Goal: Information Seeking & Learning: Learn about a topic

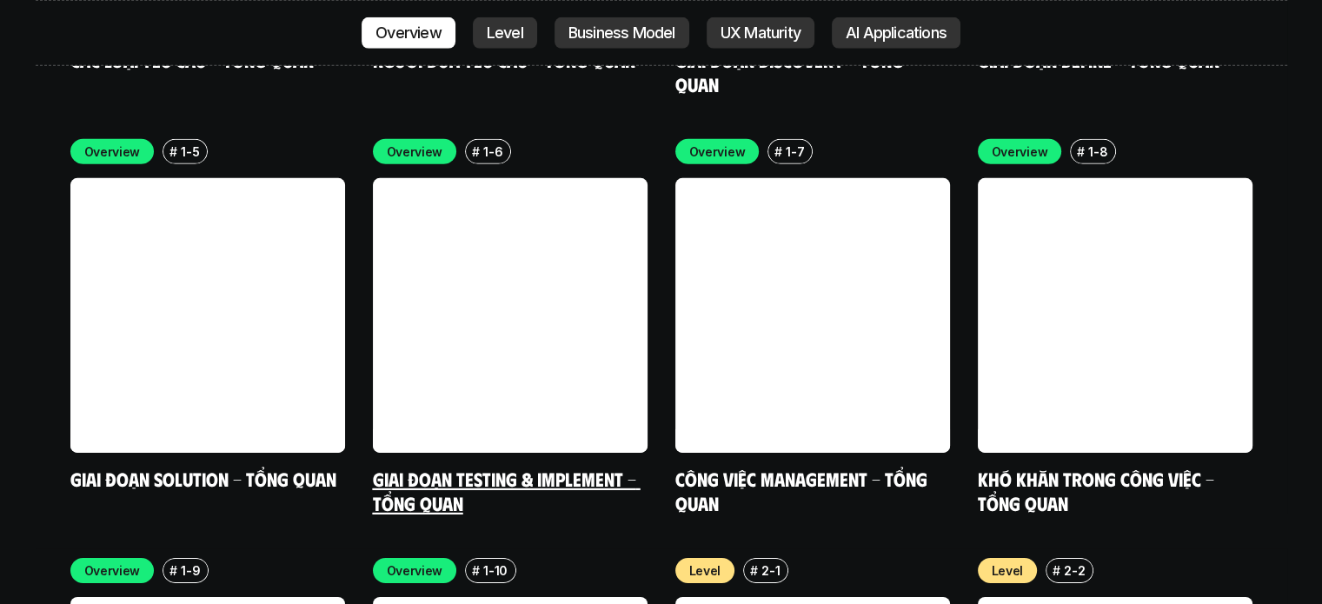
scroll to position [5355, 0]
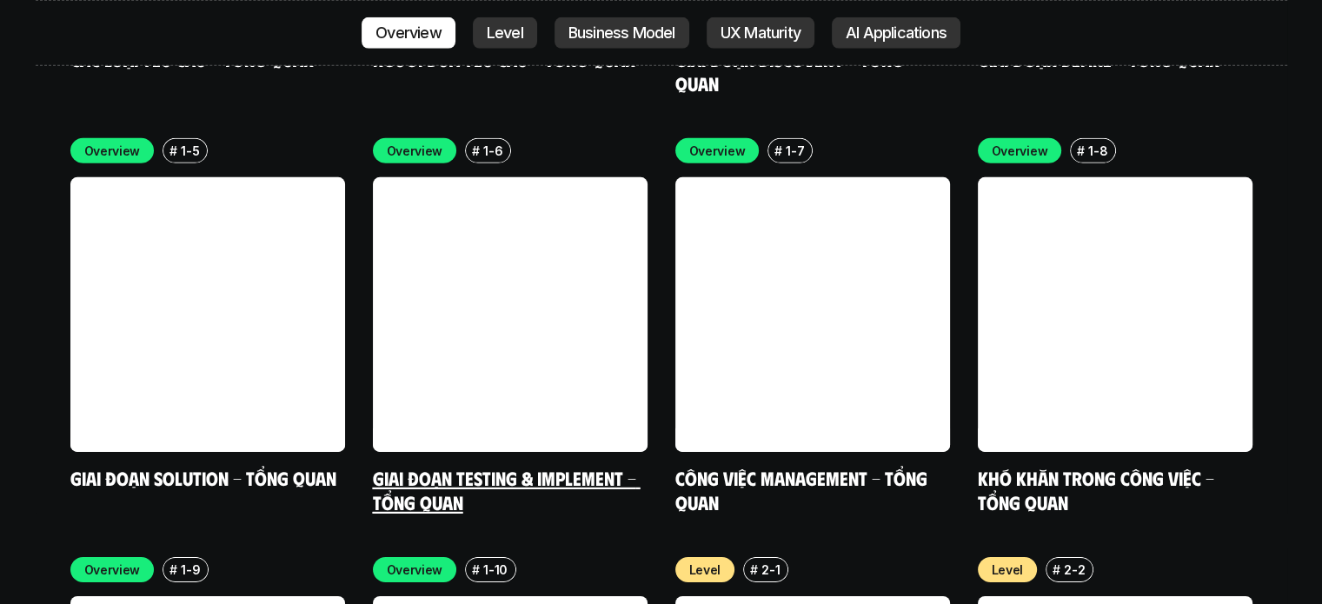
click at [554, 251] on link at bounding box center [510, 314] width 275 height 275
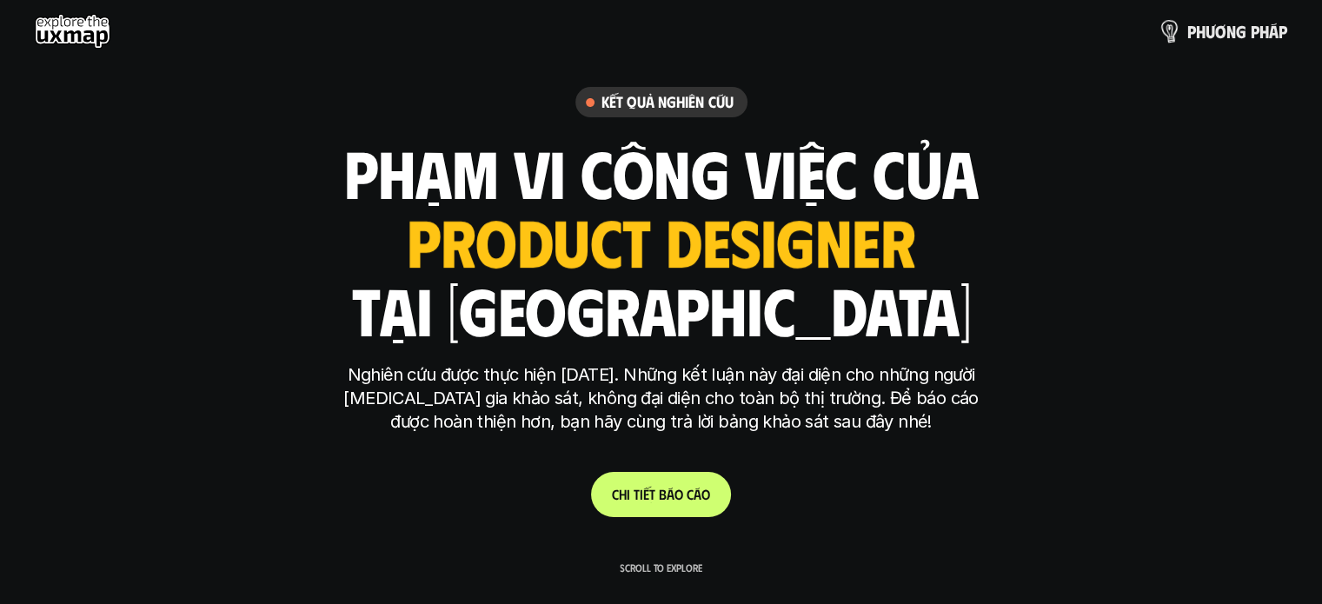
click at [1206, 27] on p "p h ư ơ n g p h á p" at bounding box center [1237, 31] width 100 height 19
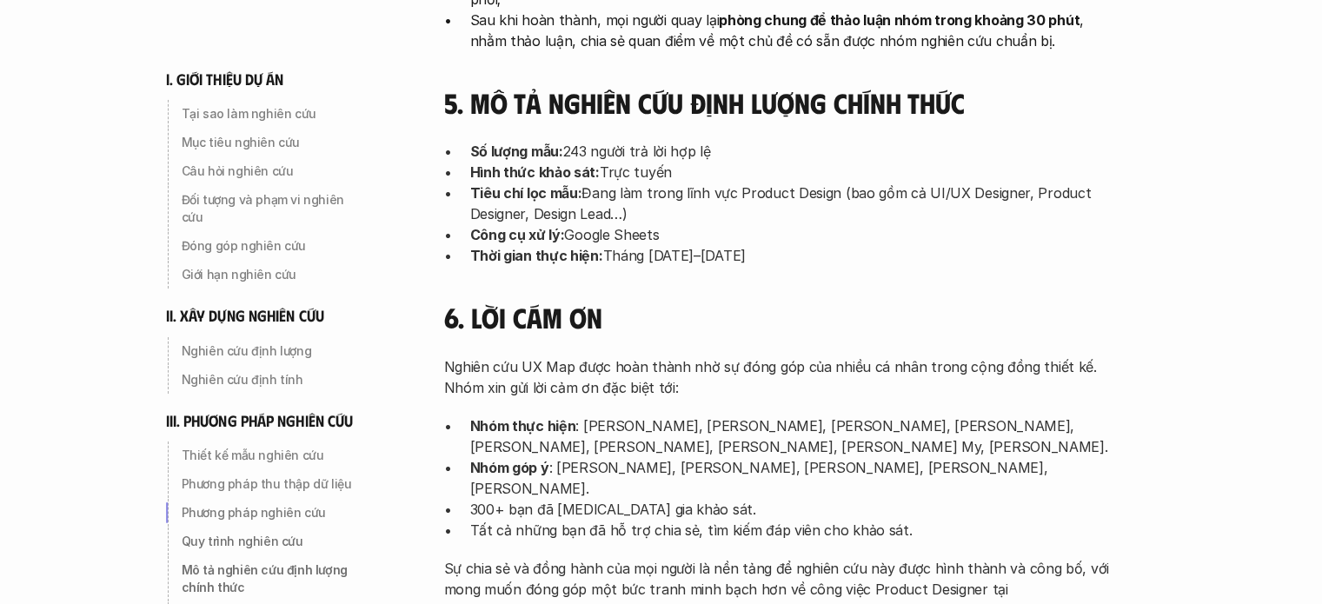
scroll to position [5792, 0]
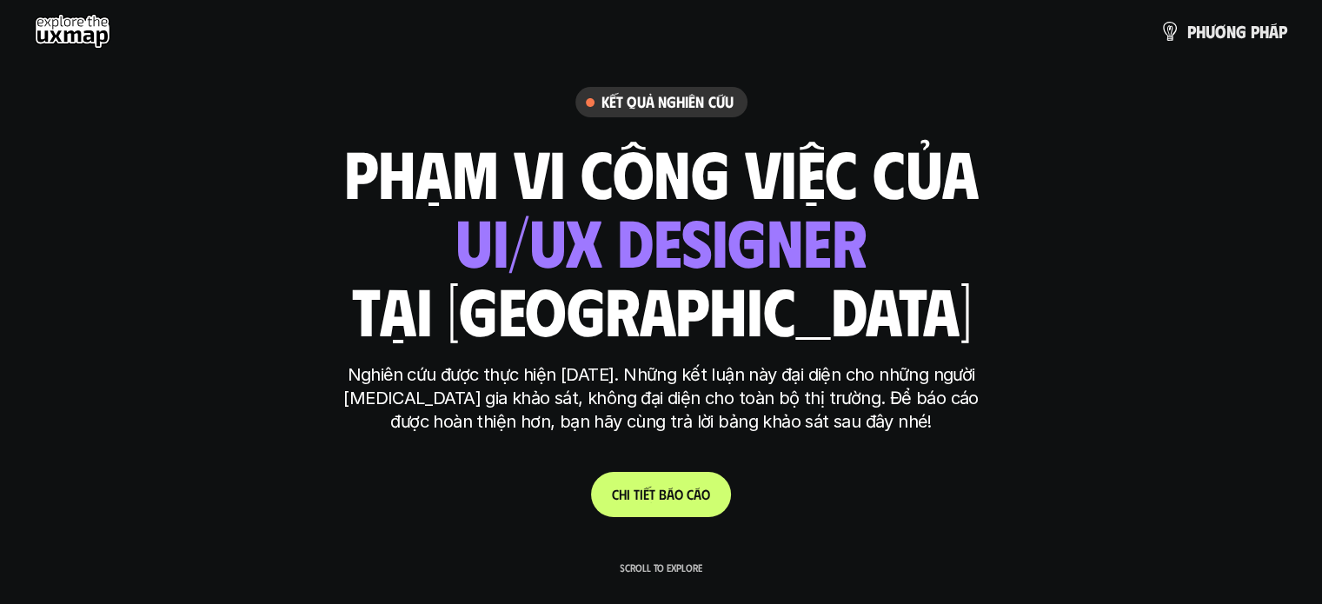
click at [672, 503] on link "C h i t i ế t b á o c á o" at bounding box center [661, 494] width 140 height 45
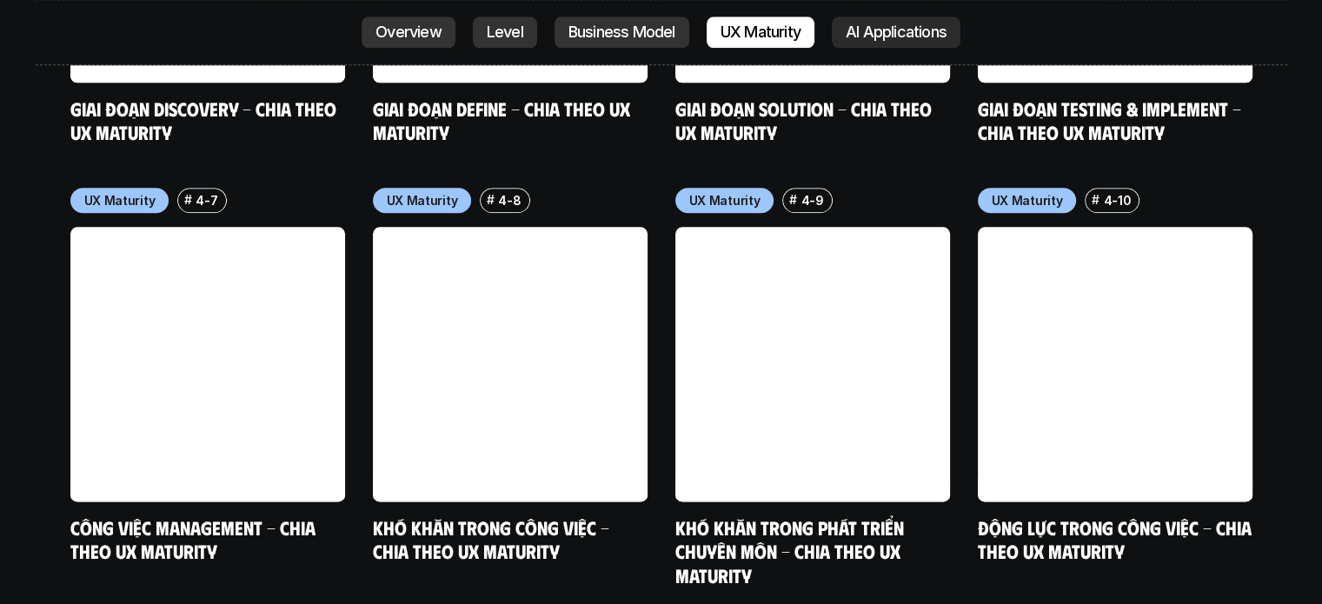
scroll to position [8668, 0]
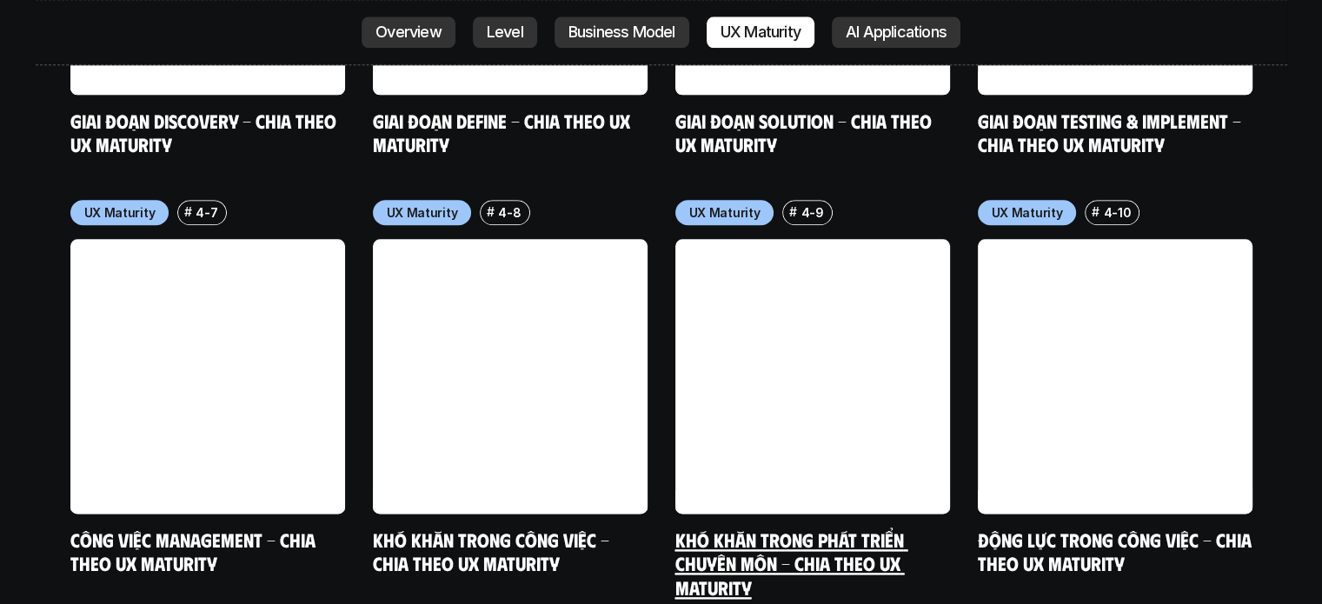
click at [737, 527] on link "Khó khăn trong phát triển chuyên môn - Chia theo UX Maturity" at bounding box center [791, 562] width 233 height 71
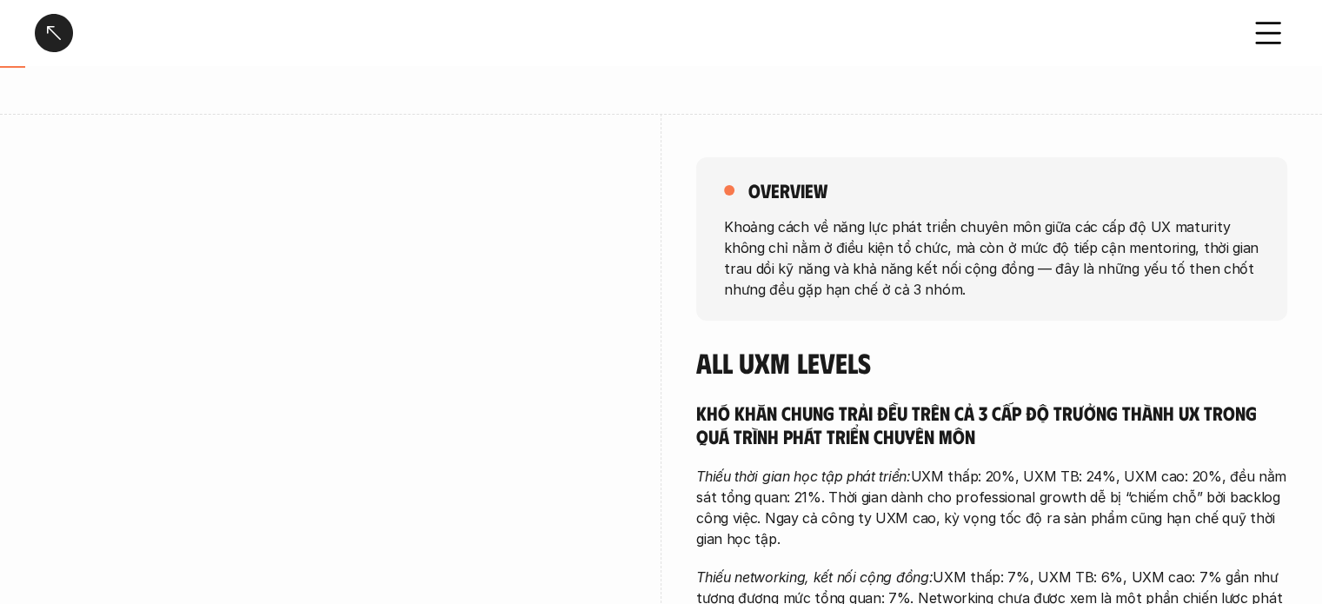
scroll to position [170, 0]
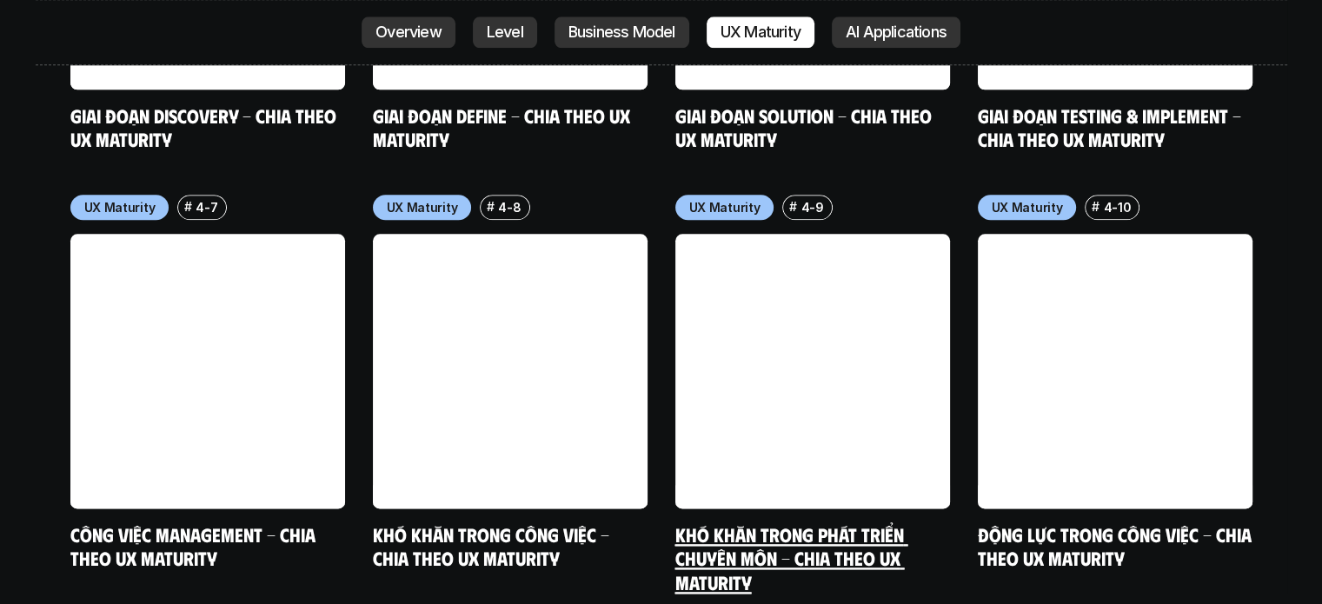
scroll to position [8673, 0]
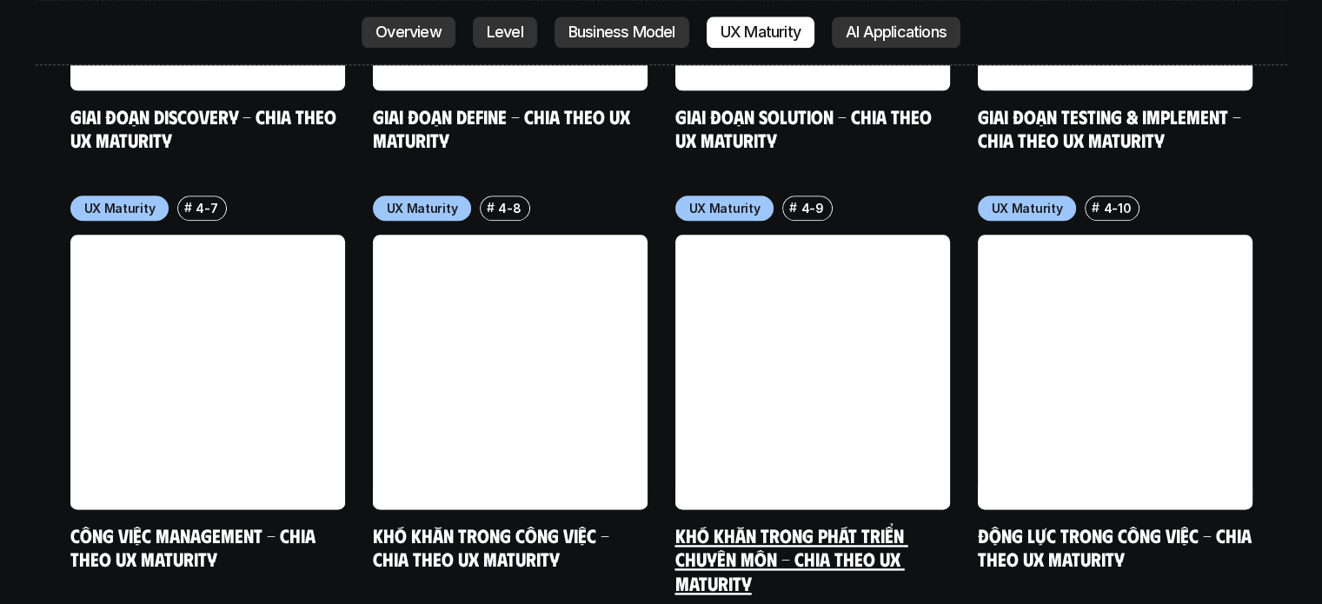
click at [749, 523] on link "Khó khăn trong phát triển chuyên môn - Chia theo UX Maturity" at bounding box center [791, 558] width 233 height 71
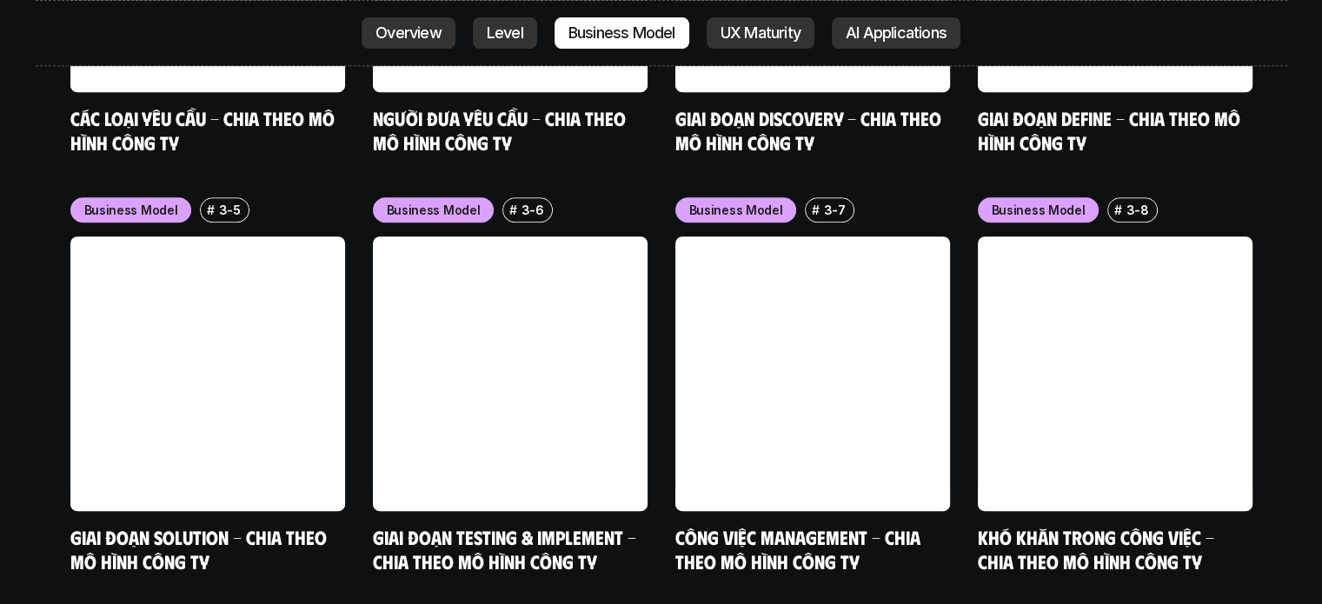
scroll to position [7372, 0]
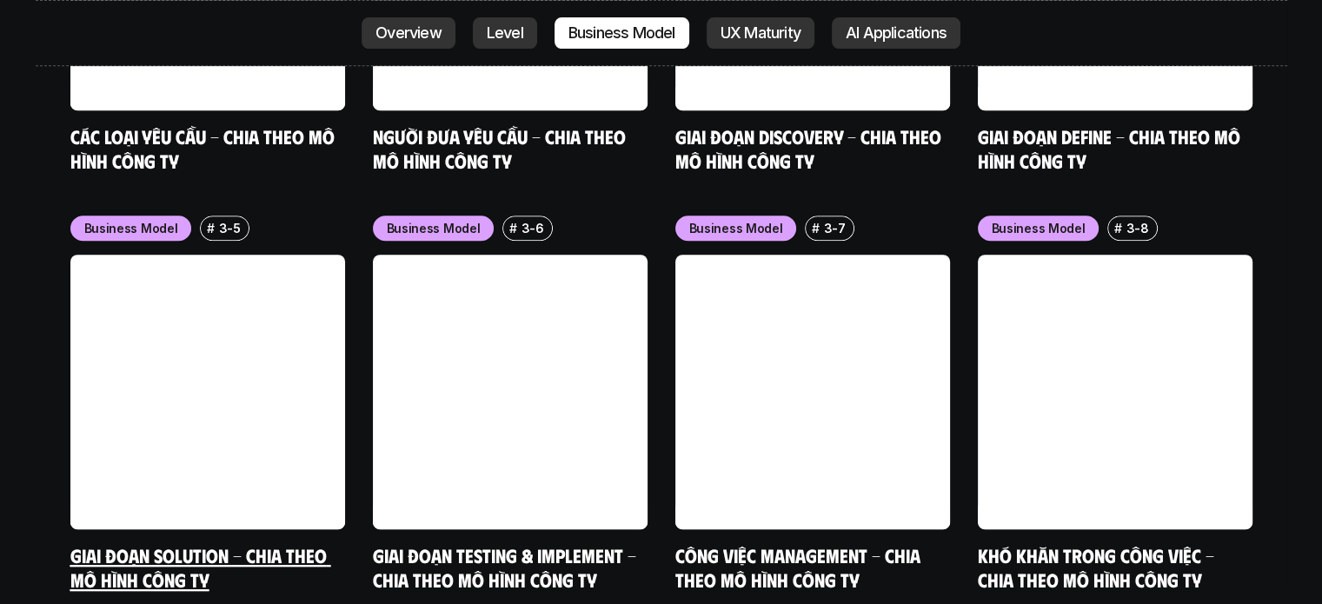
click at [247, 383] on link at bounding box center [207, 392] width 275 height 275
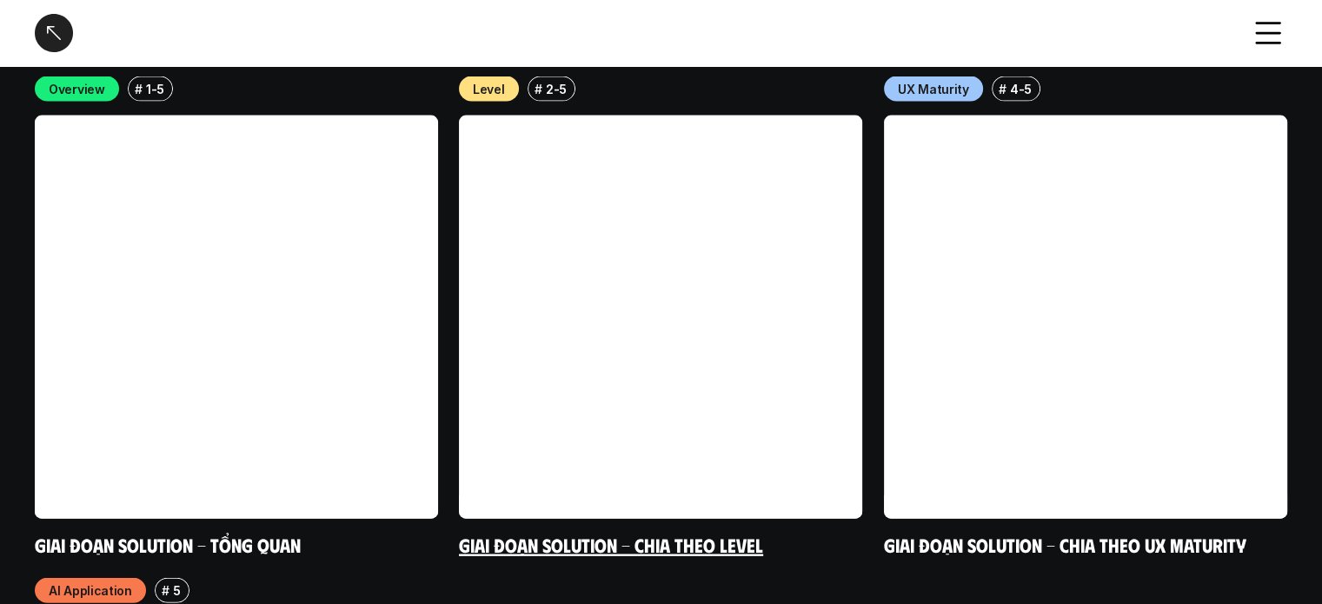
scroll to position [3968, 0]
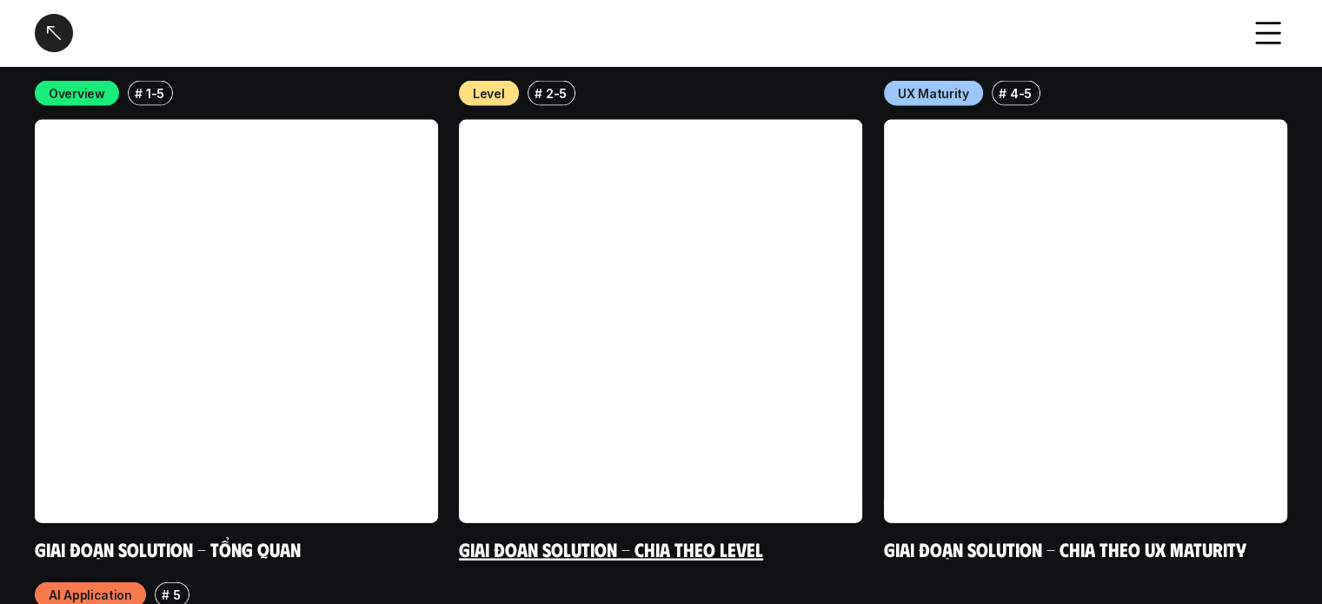
click at [719, 397] on link at bounding box center [660, 321] width 403 height 403
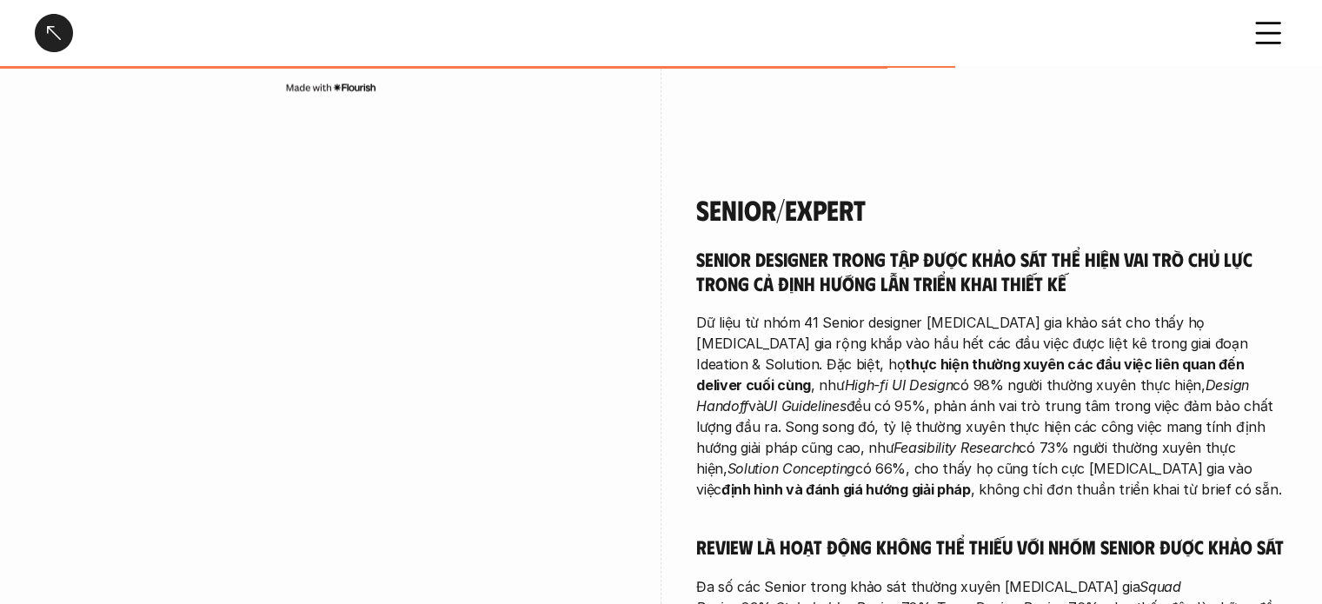
scroll to position [4114, 0]
click at [1249, 23] on icon at bounding box center [1268, 33] width 38 height 38
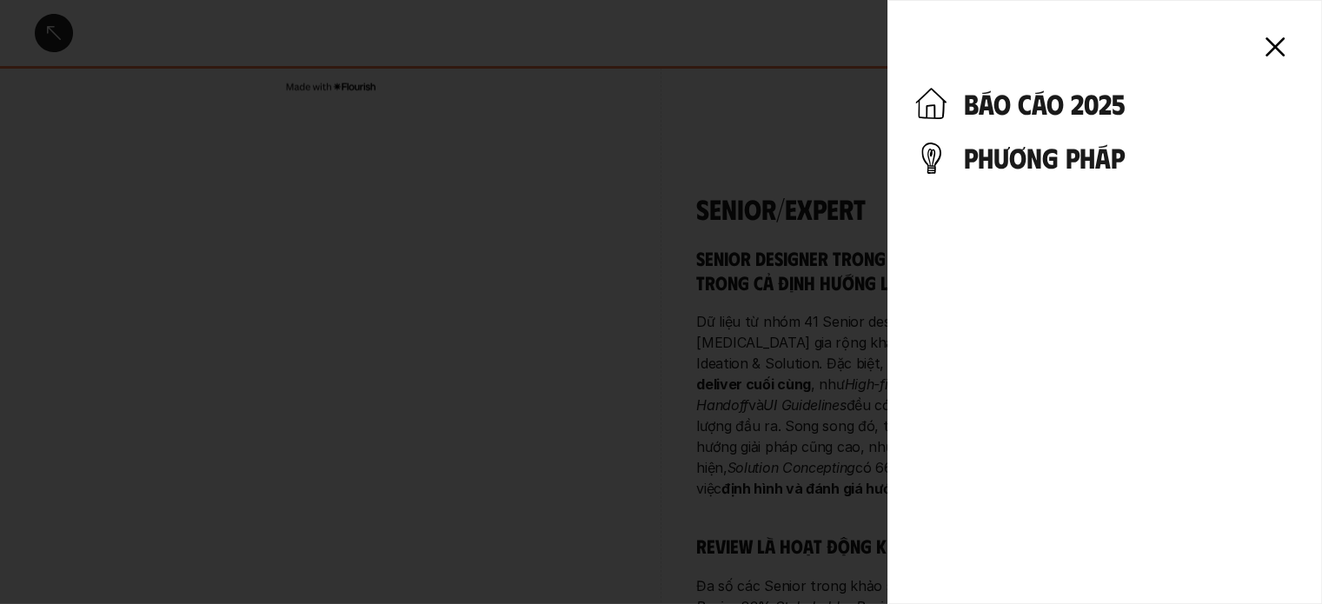
click at [1049, 109] on h4 "báo cáo 2025" at bounding box center [1129, 103] width 330 height 33
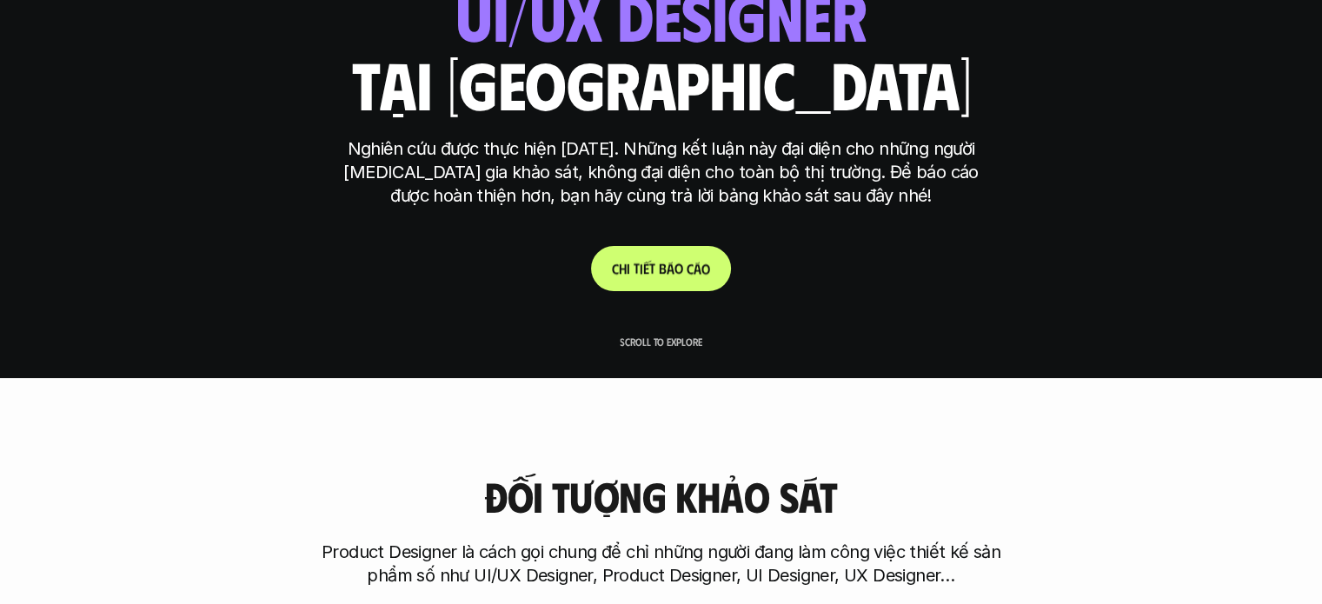
click at [678, 269] on p "C h i t i ế t b á o c á o" at bounding box center [661, 268] width 98 height 17
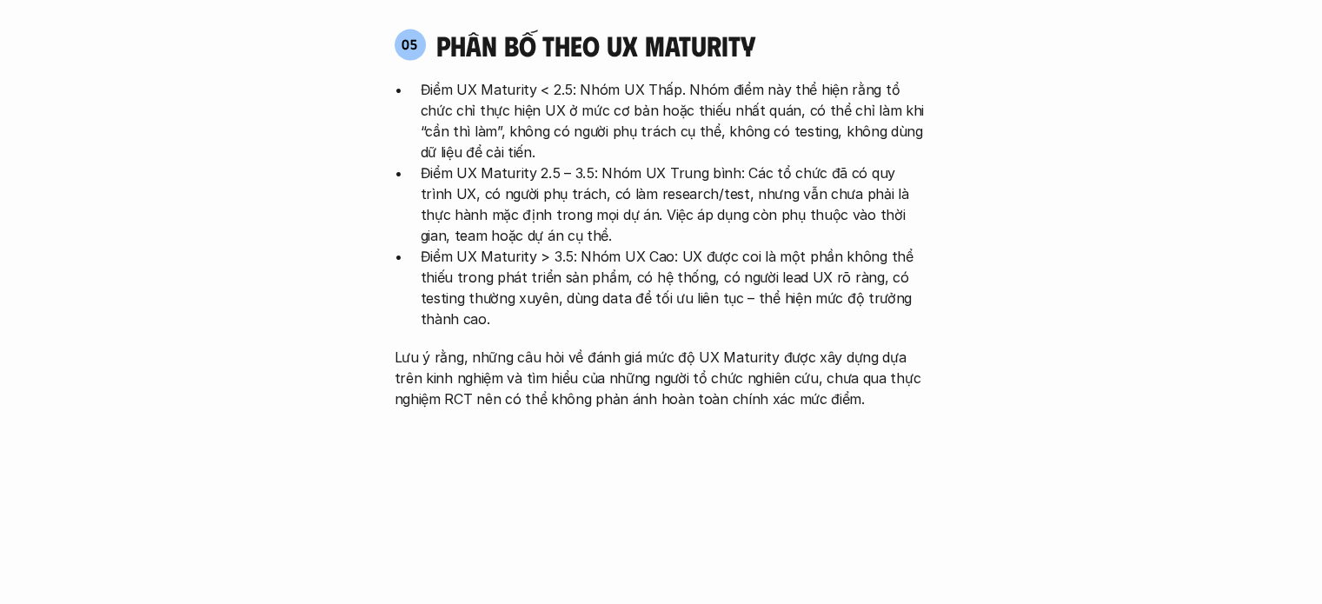
scroll to position [3477, 0]
drag, startPoint x: 719, startPoint y: 249, endPoint x: 766, endPoint y: 255, distance: 48.1
click at [766, 346] on p "Lưu ý rằng, những câu hỏi về đánh giá mức độ UX Maturity được xây dựng dựa trên…" at bounding box center [661, 377] width 534 height 63
drag, startPoint x: 845, startPoint y: 186, endPoint x: 889, endPoint y: 203, distance: 47.6
click at [847, 245] on p "Điểm UX Maturity > 3.5: Nhóm UX Cao: UX được coi là một phần không thể thiếu tr…" at bounding box center [674, 286] width 507 height 83
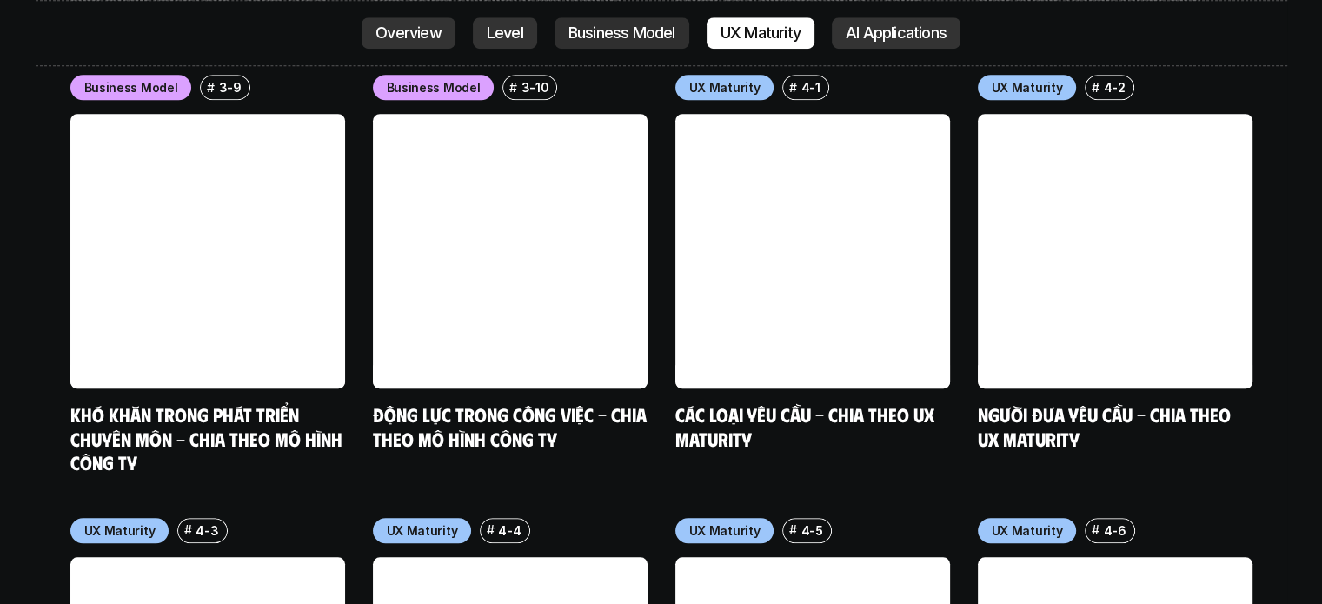
scroll to position [7945, 0]
